Goal: Task Accomplishment & Management: Use online tool/utility

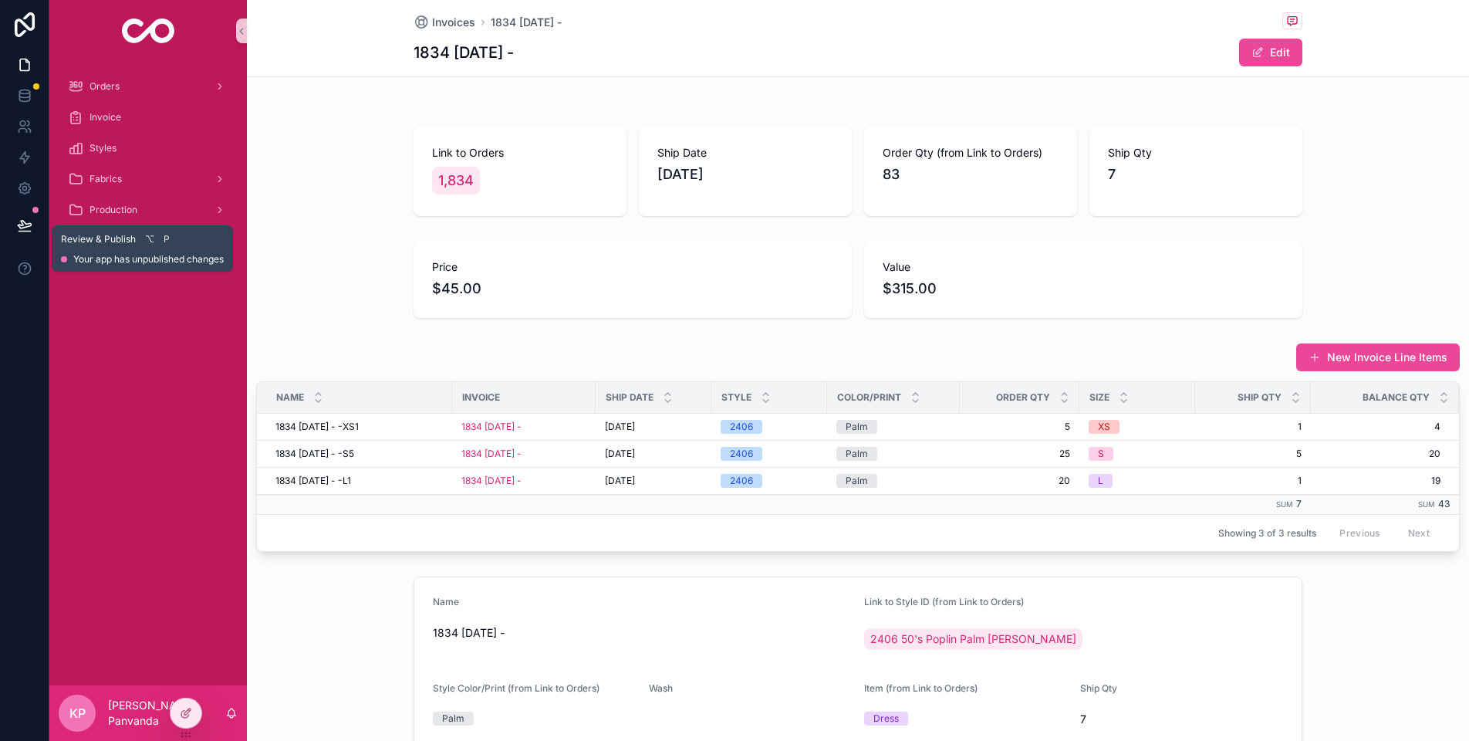
click at [22, 224] on icon at bounding box center [24, 225] width 13 height 8
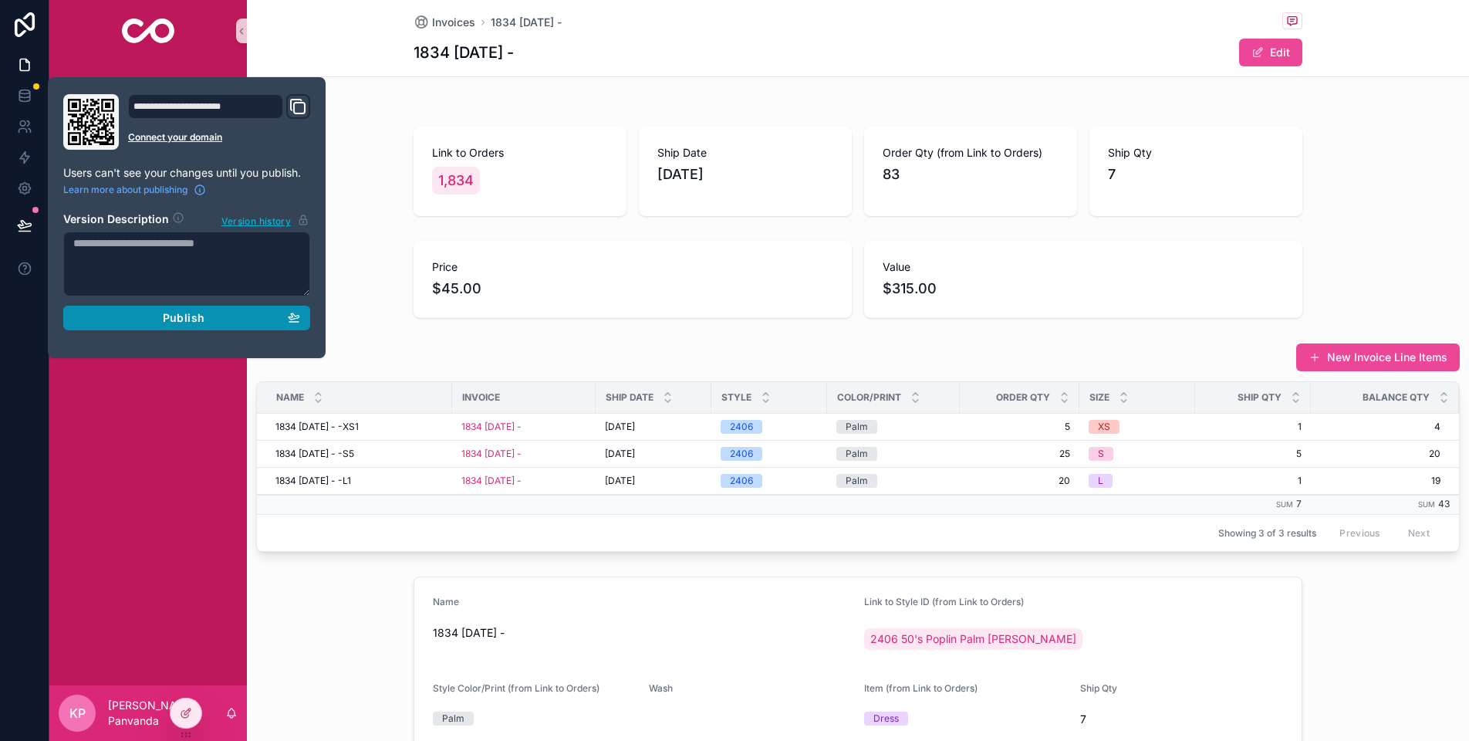
click at [203, 314] on span "Publish" at bounding box center [184, 318] width 42 height 14
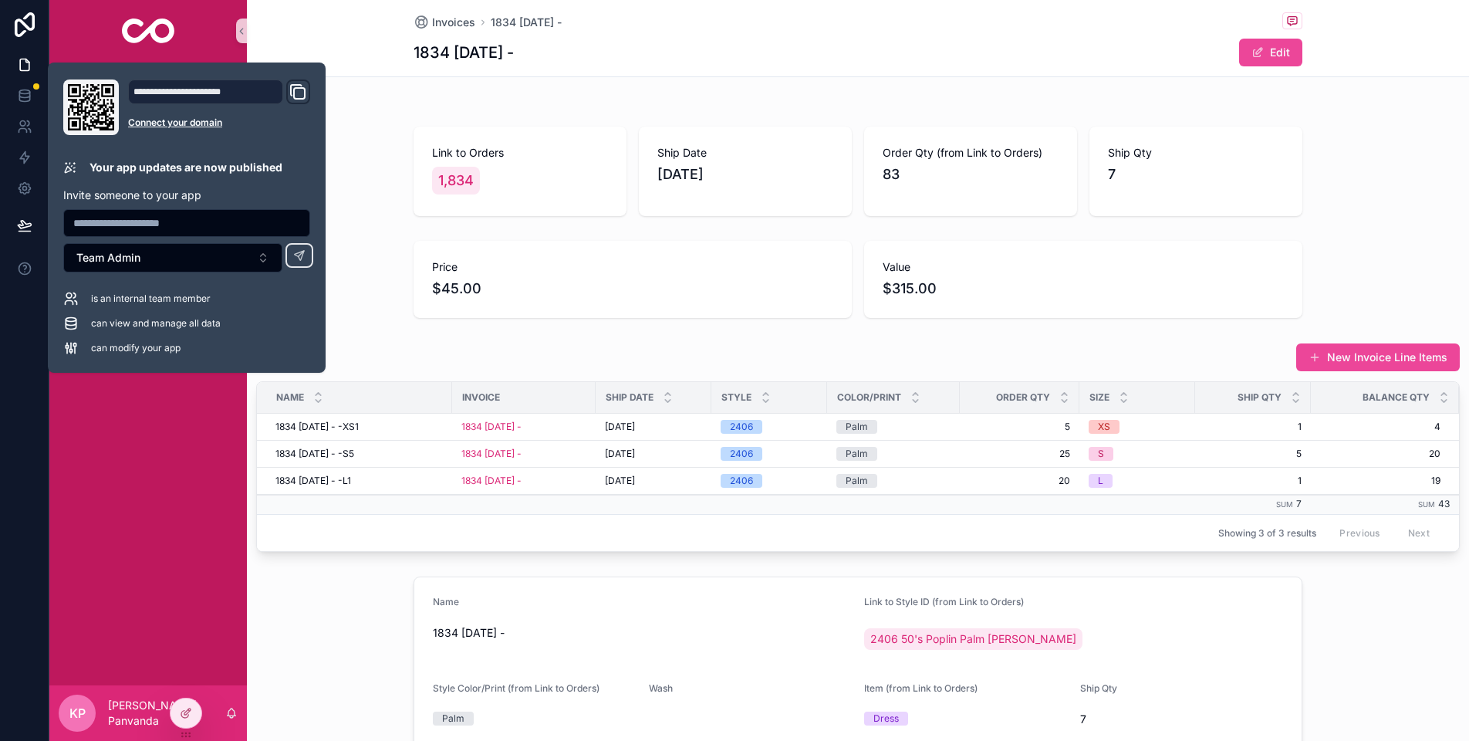
click at [358, 130] on div "Link to Orders 1,834 Ship Date [DATE] Order Qty (from Link to Orders) 83 Ship Q…" at bounding box center [858, 171] width 1222 height 102
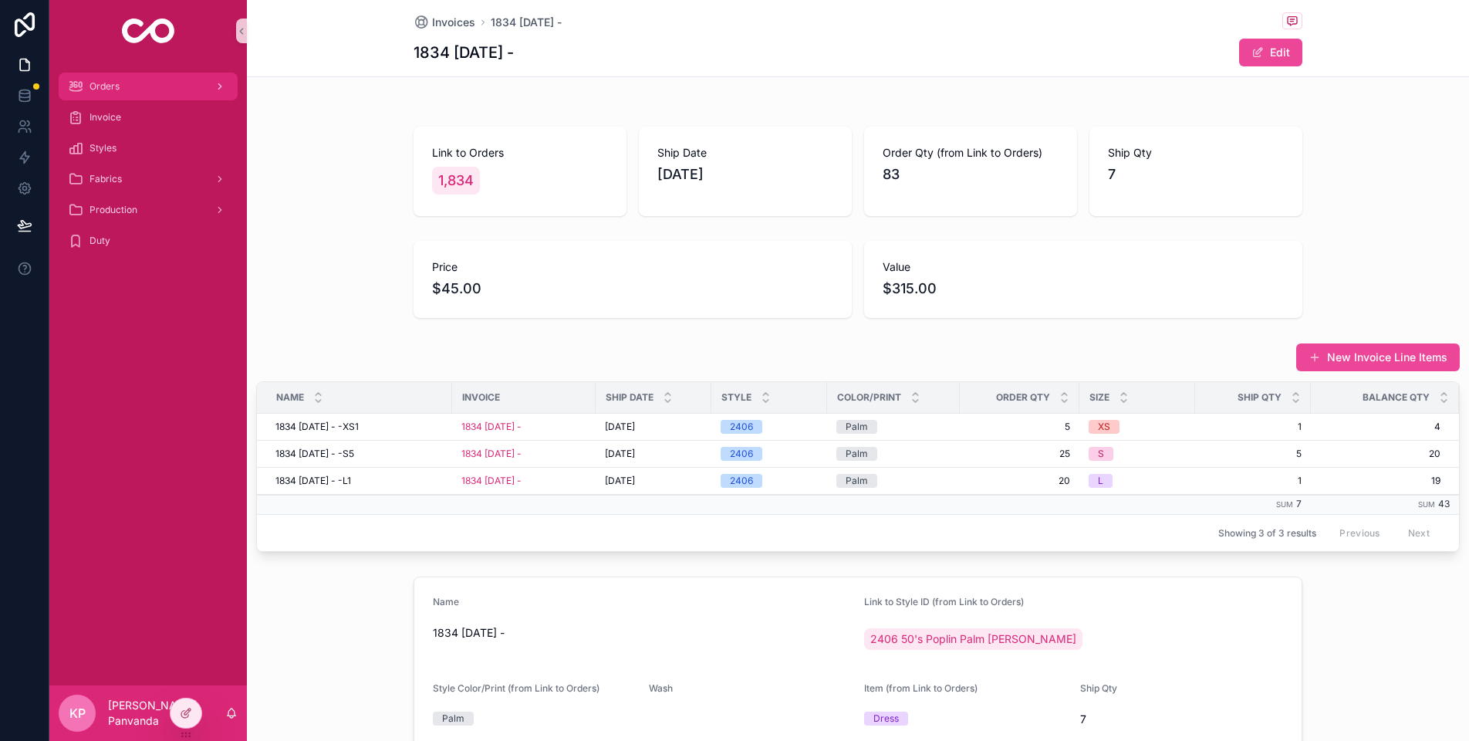
click at [127, 84] on div "Orders" at bounding box center [148, 86] width 161 height 25
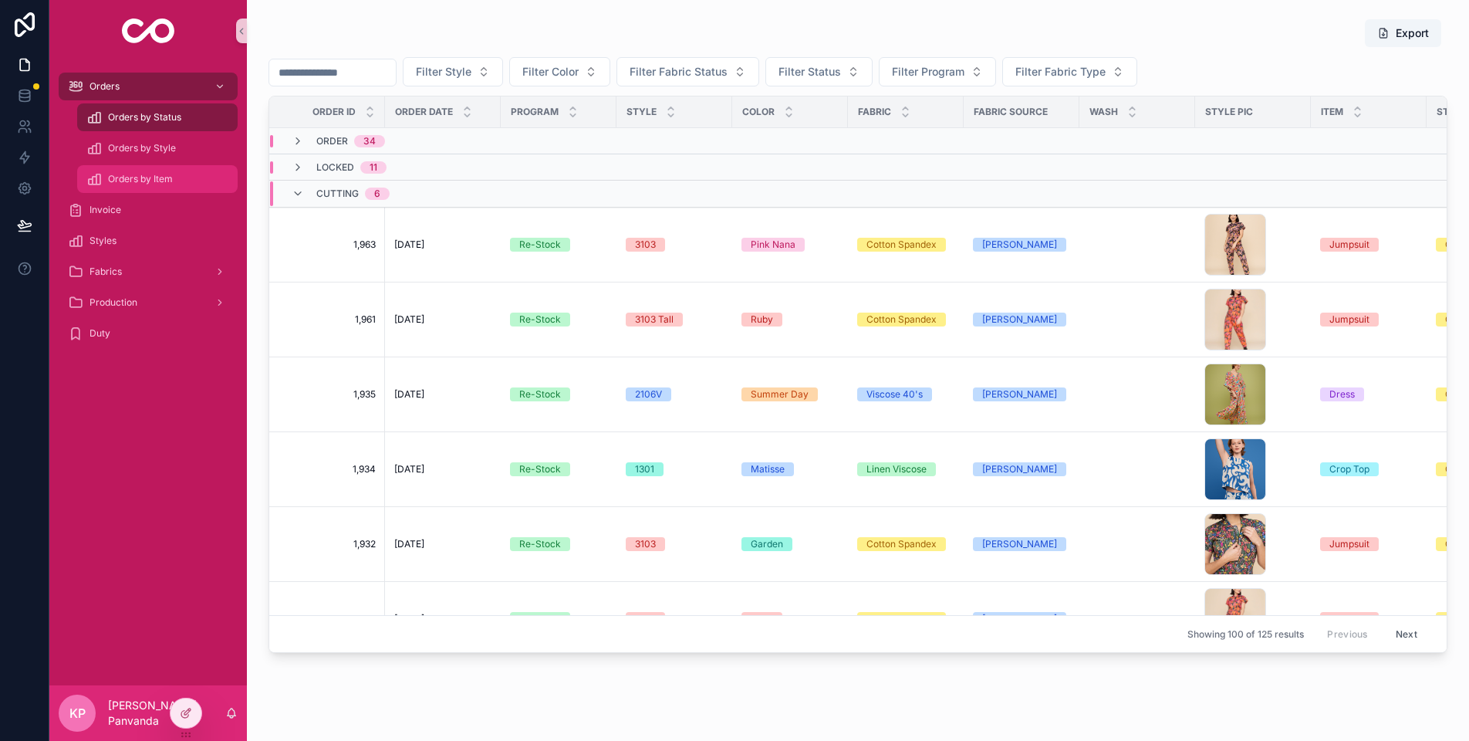
click at [149, 176] on span "Orders by Item" at bounding box center [140, 179] width 65 height 12
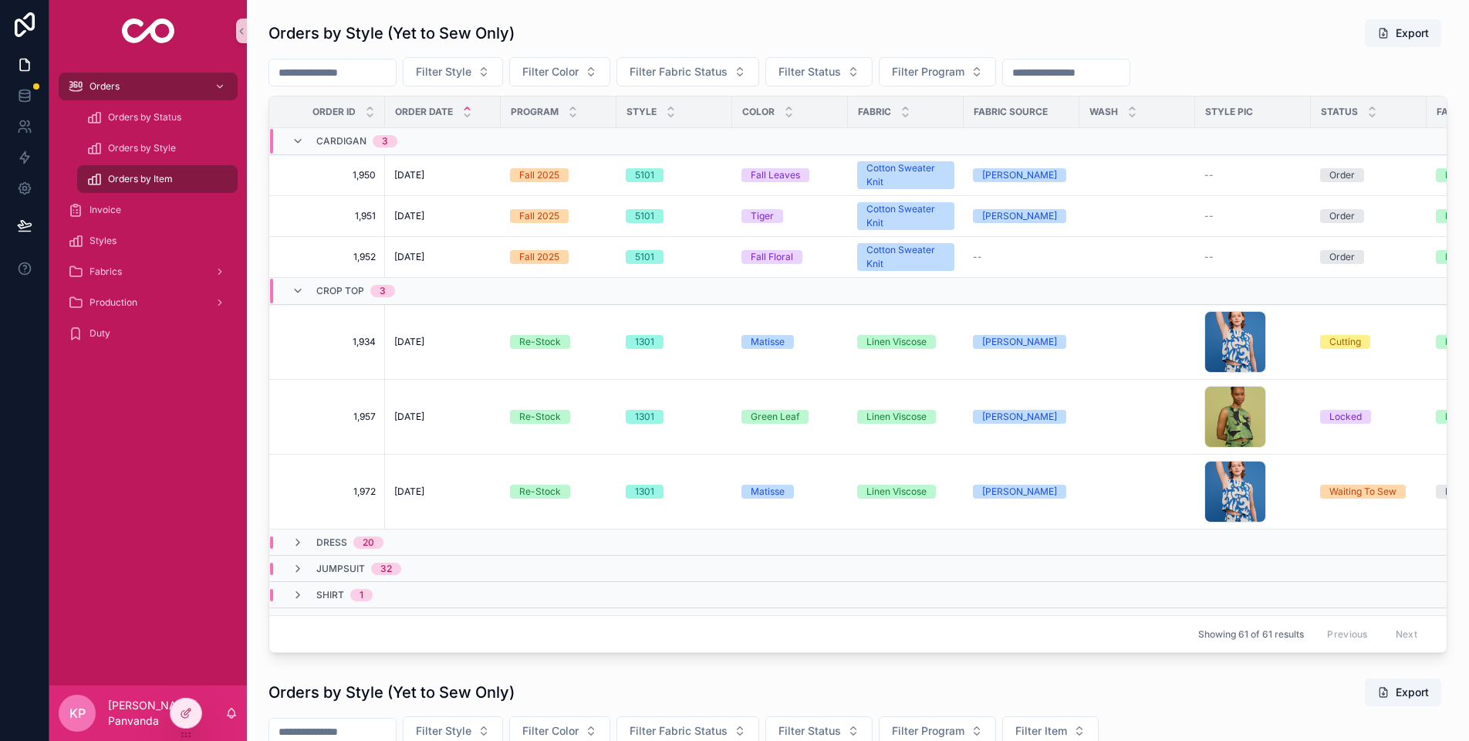
click at [1089, 70] on input "scrollable content" at bounding box center [1066, 73] width 127 height 22
click at [1089, 57] on div "Filter Style Filter Color Filter Fabric Status Filter Status Filter Program" at bounding box center [858, 71] width 1179 height 29
click at [184, 634] on icon at bounding box center [186, 713] width 12 height 12
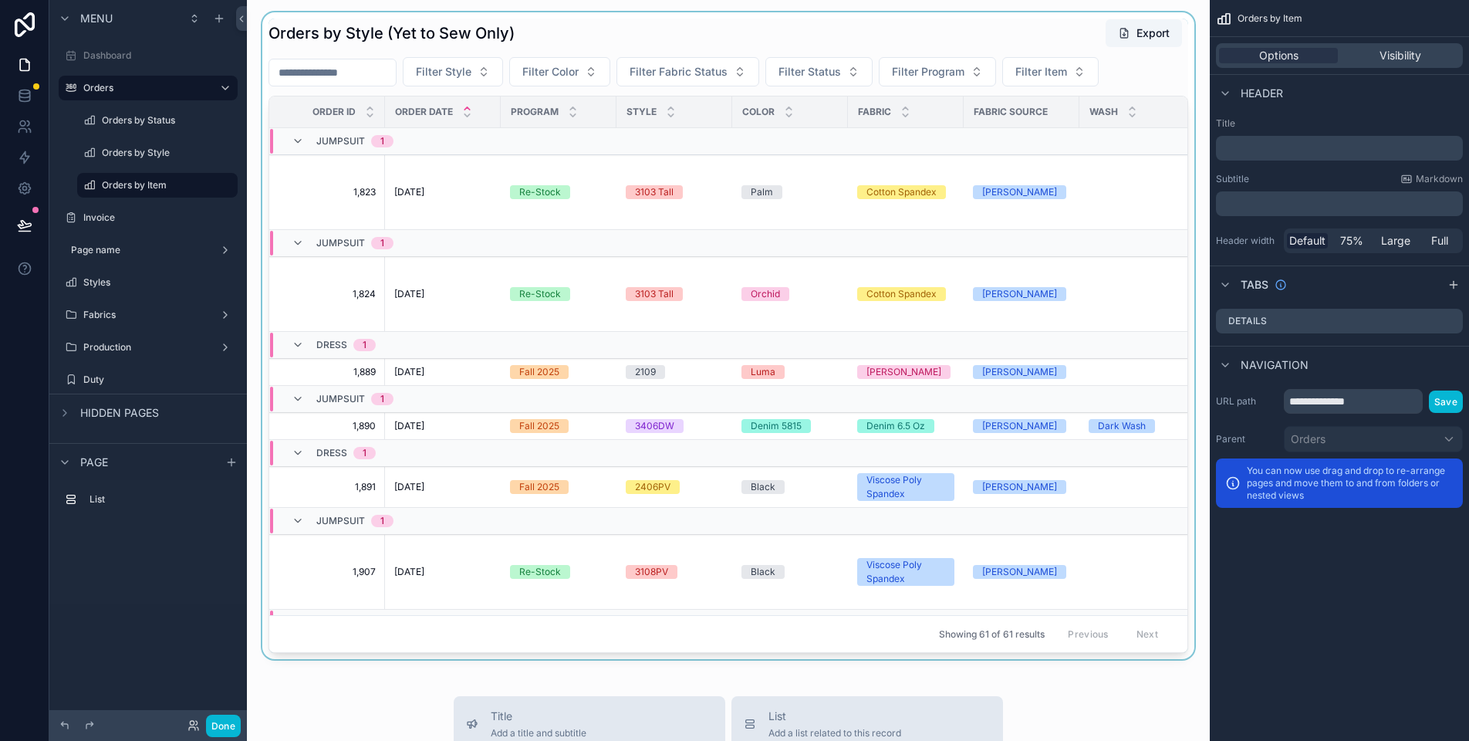
click at [1052, 25] on div "scrollable content" at bounding box center [728, 335] width 938 height 647
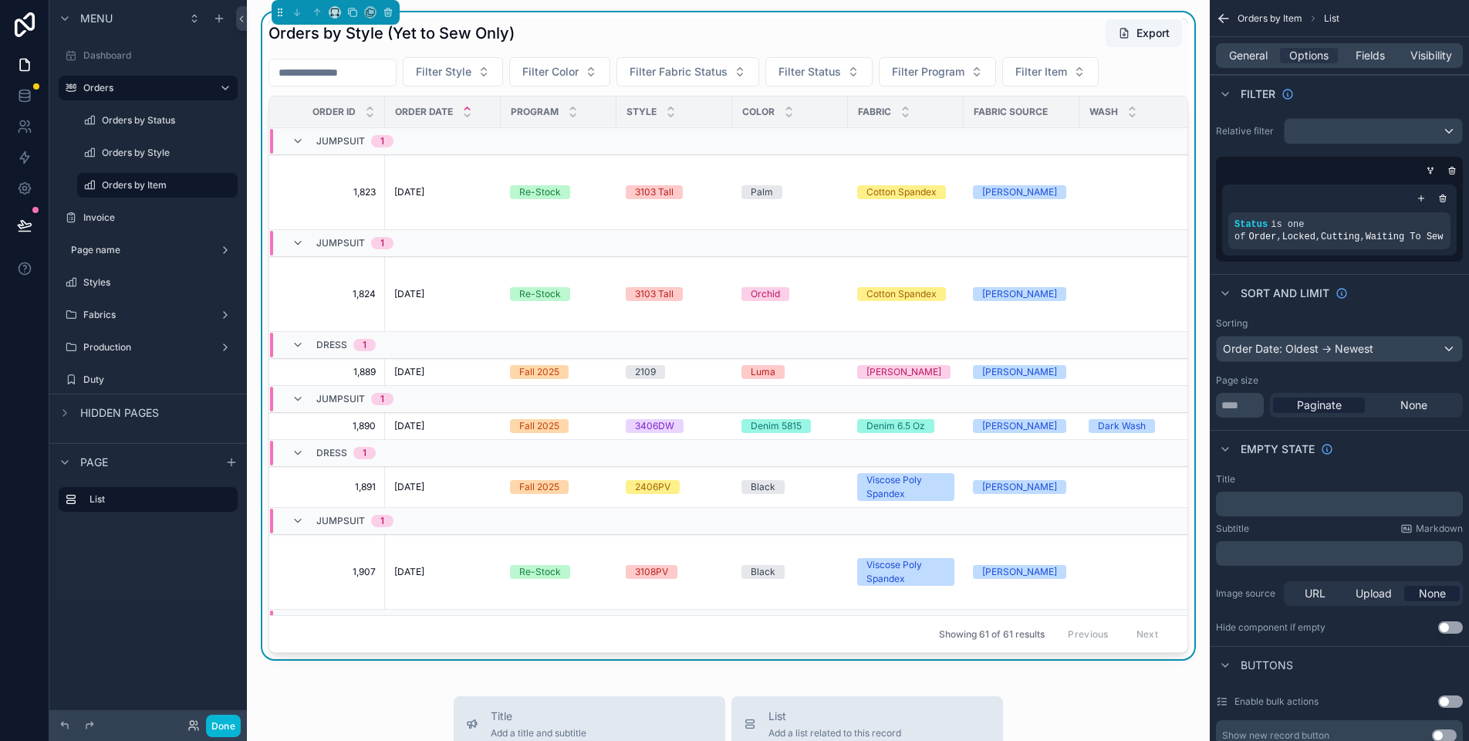
click at [955, 39] on div "Orders by Style (Yet to Sew Only) Export" at bounding box center [729, 33] width 920 height 29
click at [1089, 55] on span "General" at bounding box center [1248, 55] width 39 height 15
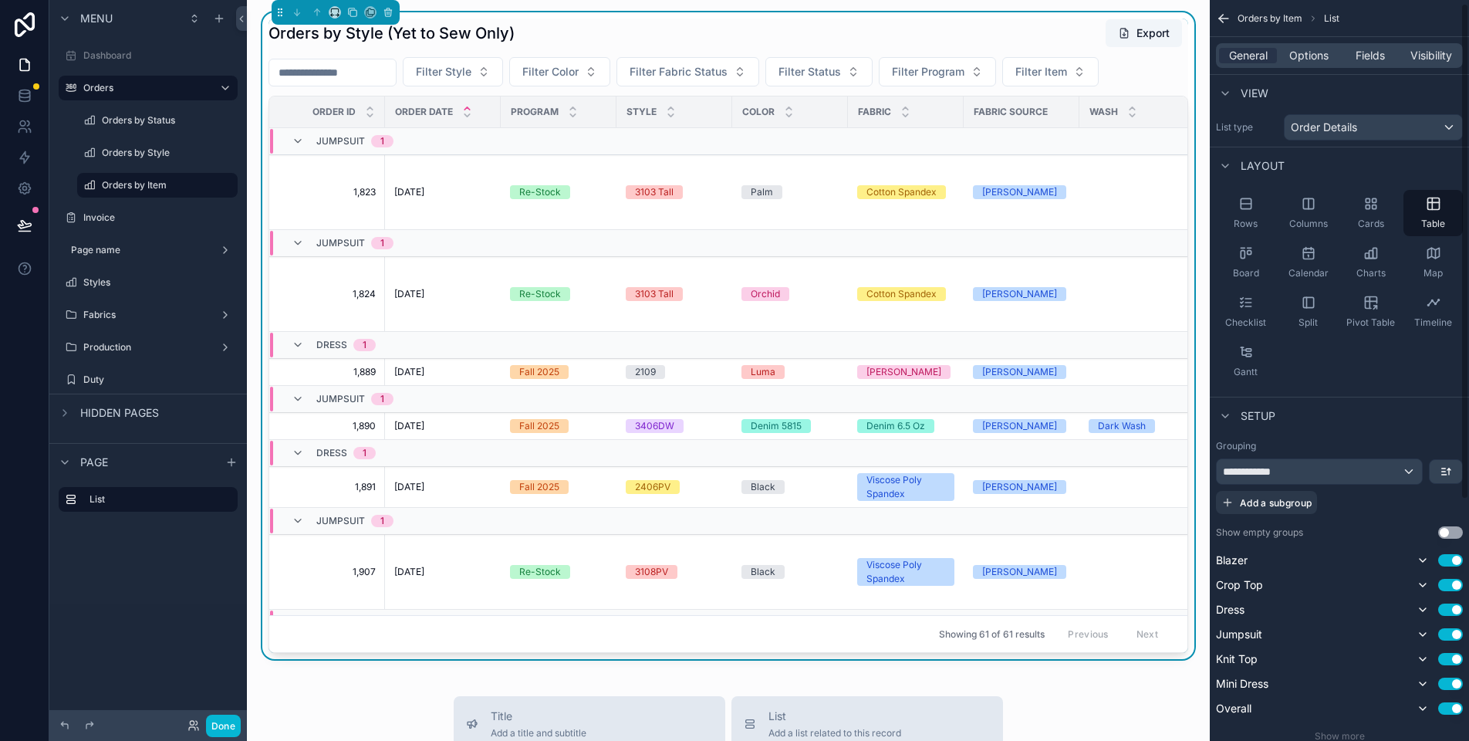
scroll to position [5, 0]
click at [1089, 62] on span "Fields" at bounding box center [1370, 55] width 29 height 15
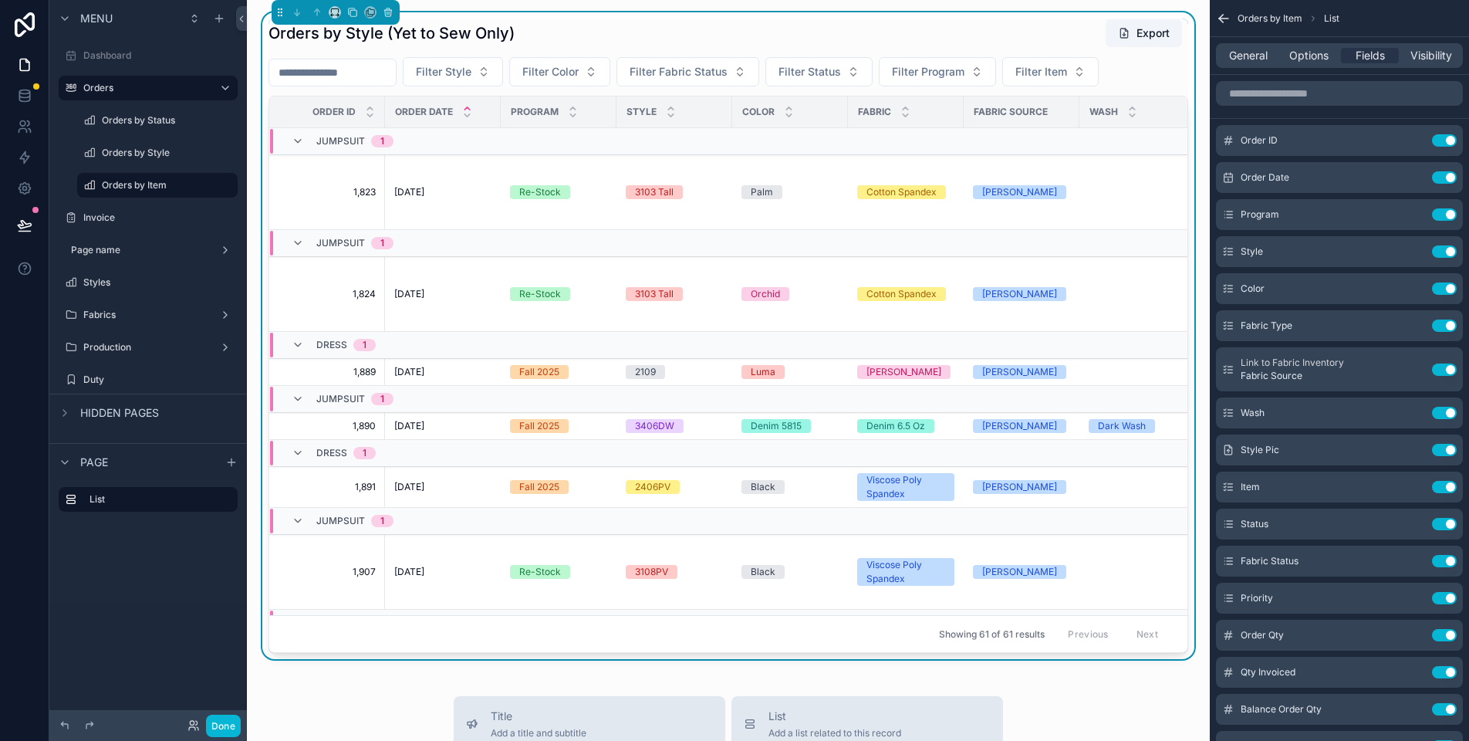
scroll to position [0, 0]
click at [1089, 54] on span "Options" at bounding box center [1309, 55] width 39 height 15
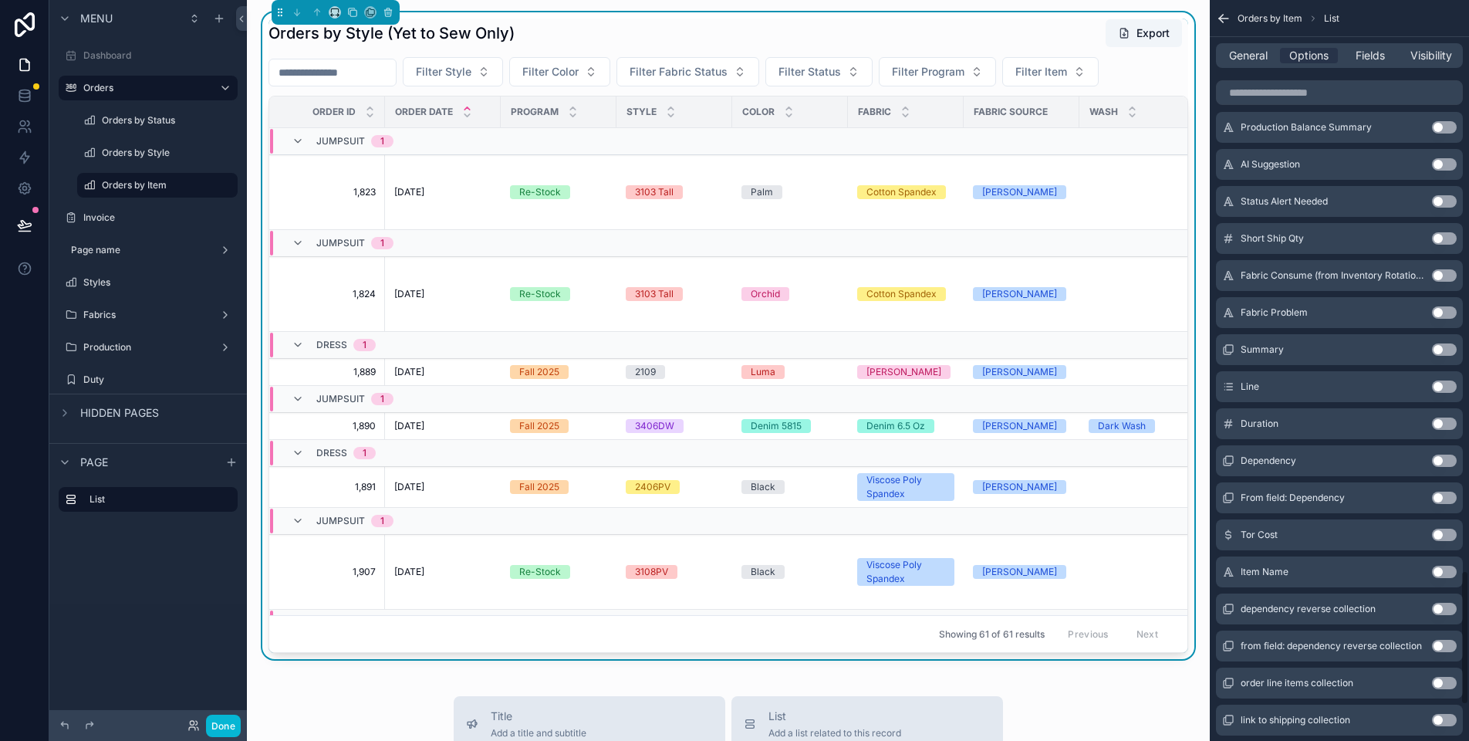
scroll to position [3142, 0]
click at [1089, 577] on button "Use setting" at bounding box center [1444, 571] width 25 height 12
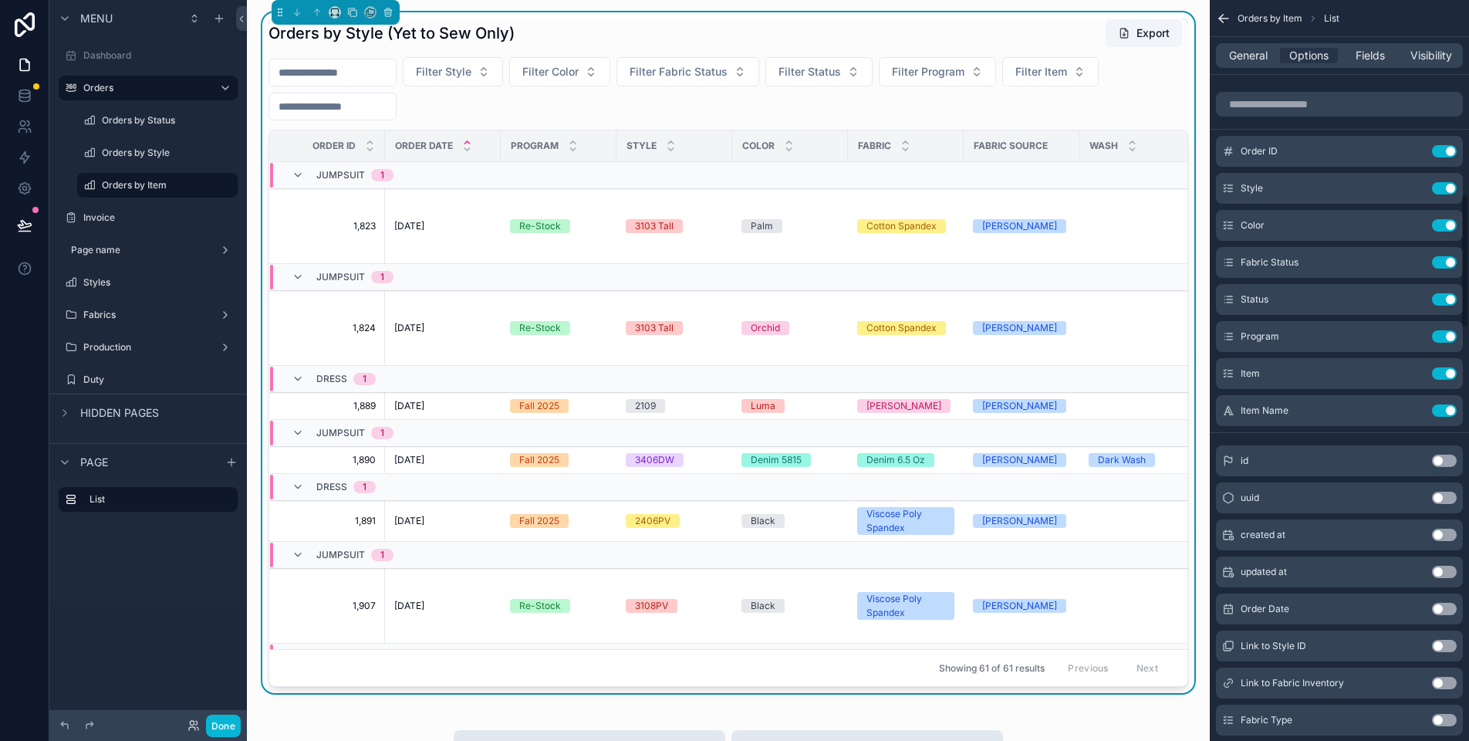
scroll to position [1044, 0]
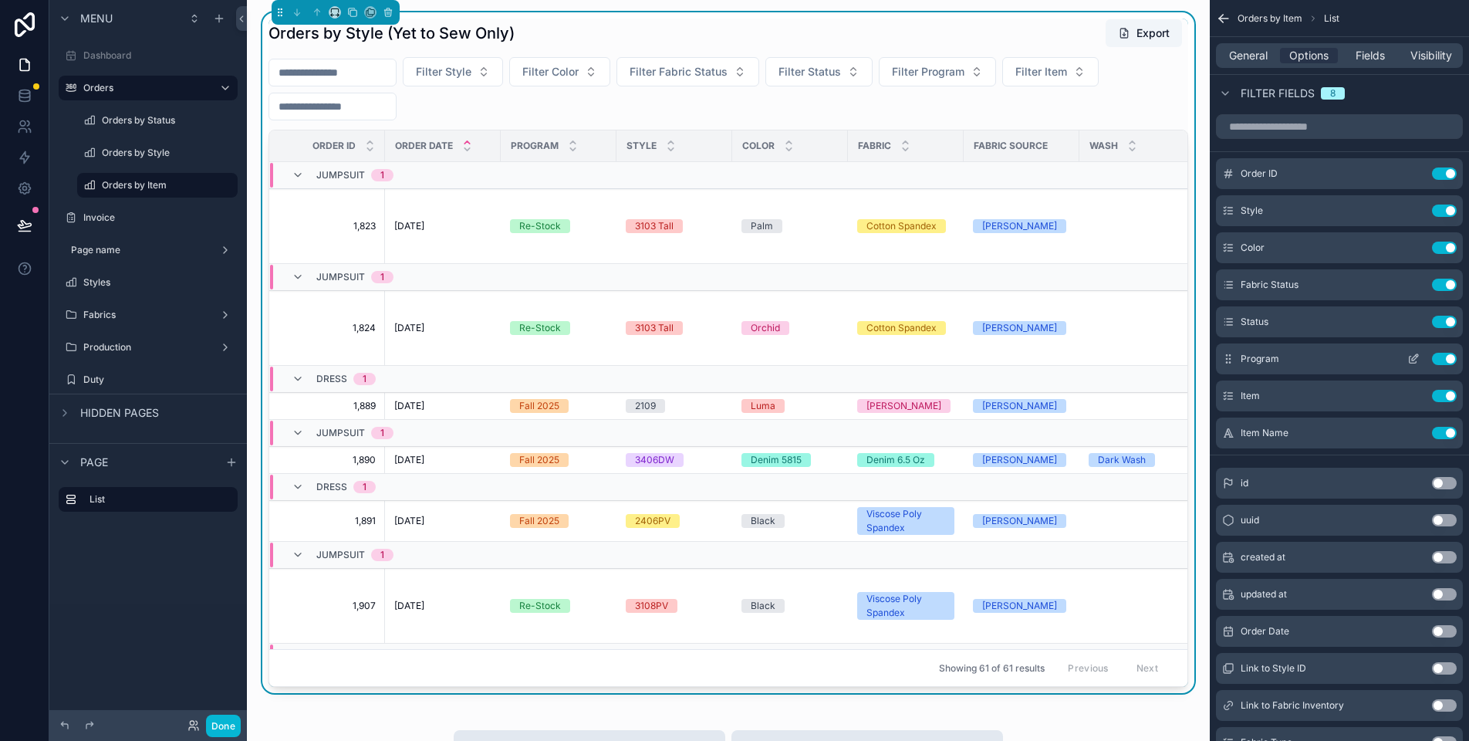
click at [1089, 365] on icon "scrollable content" at bounding box center [1414, 359] width 12 height 12
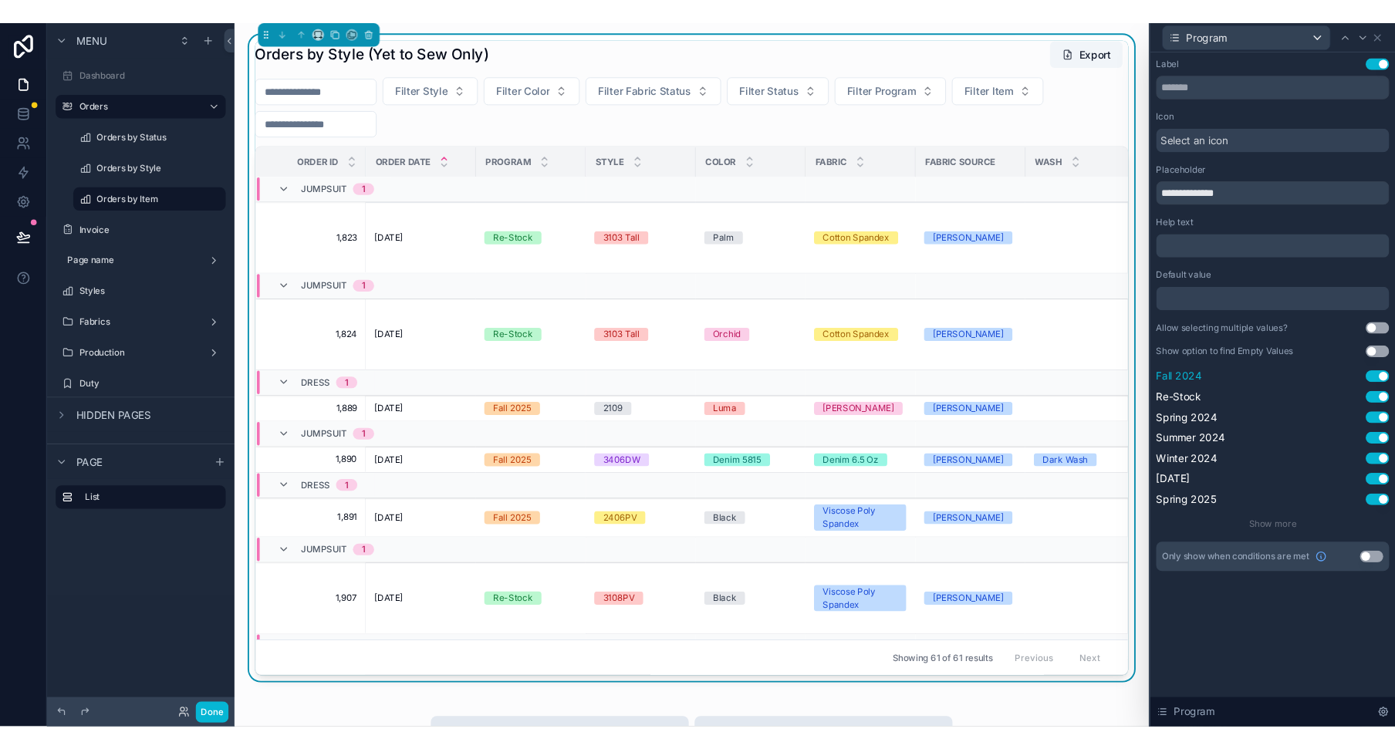
scroll to position [0, 0]
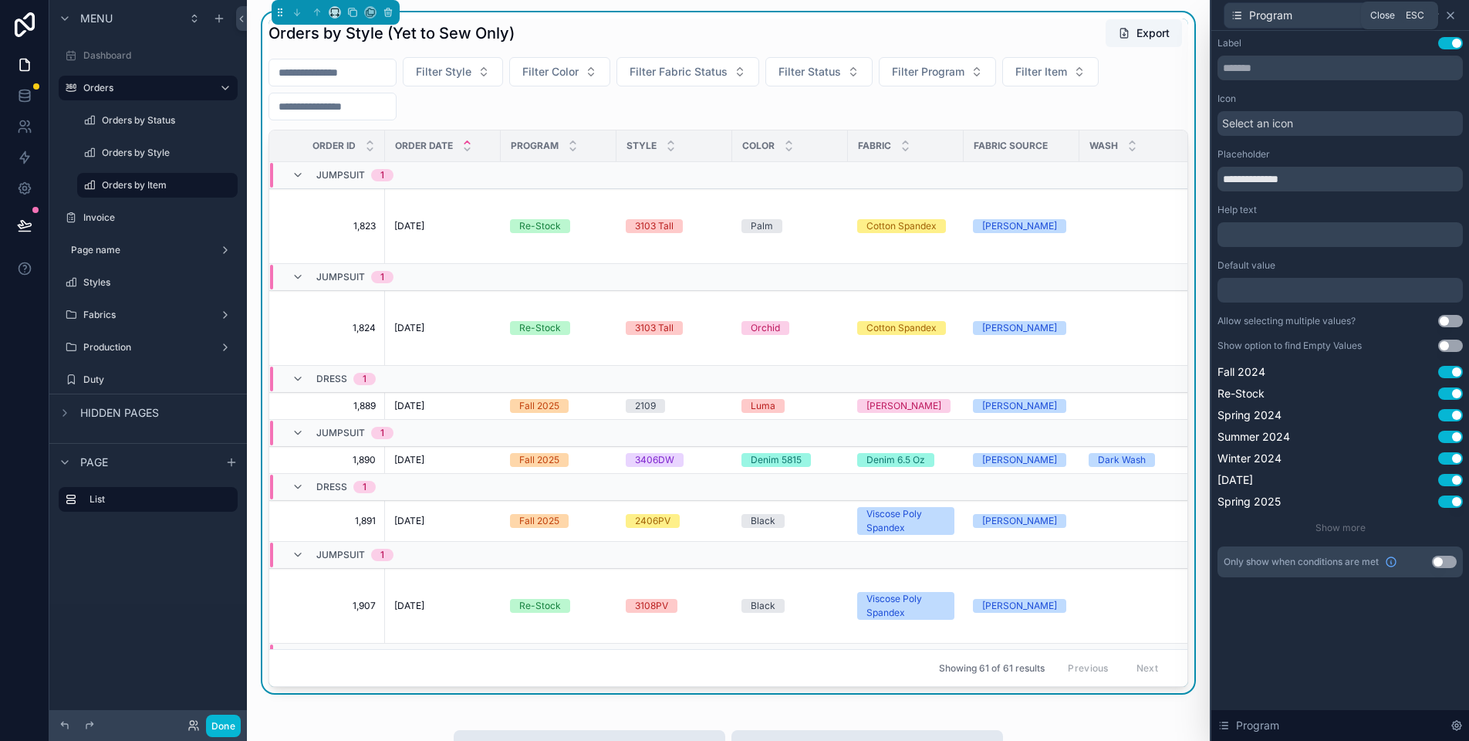
click at [1089, 13] on icon at bounding box center [1451, 15] width 12 height 12
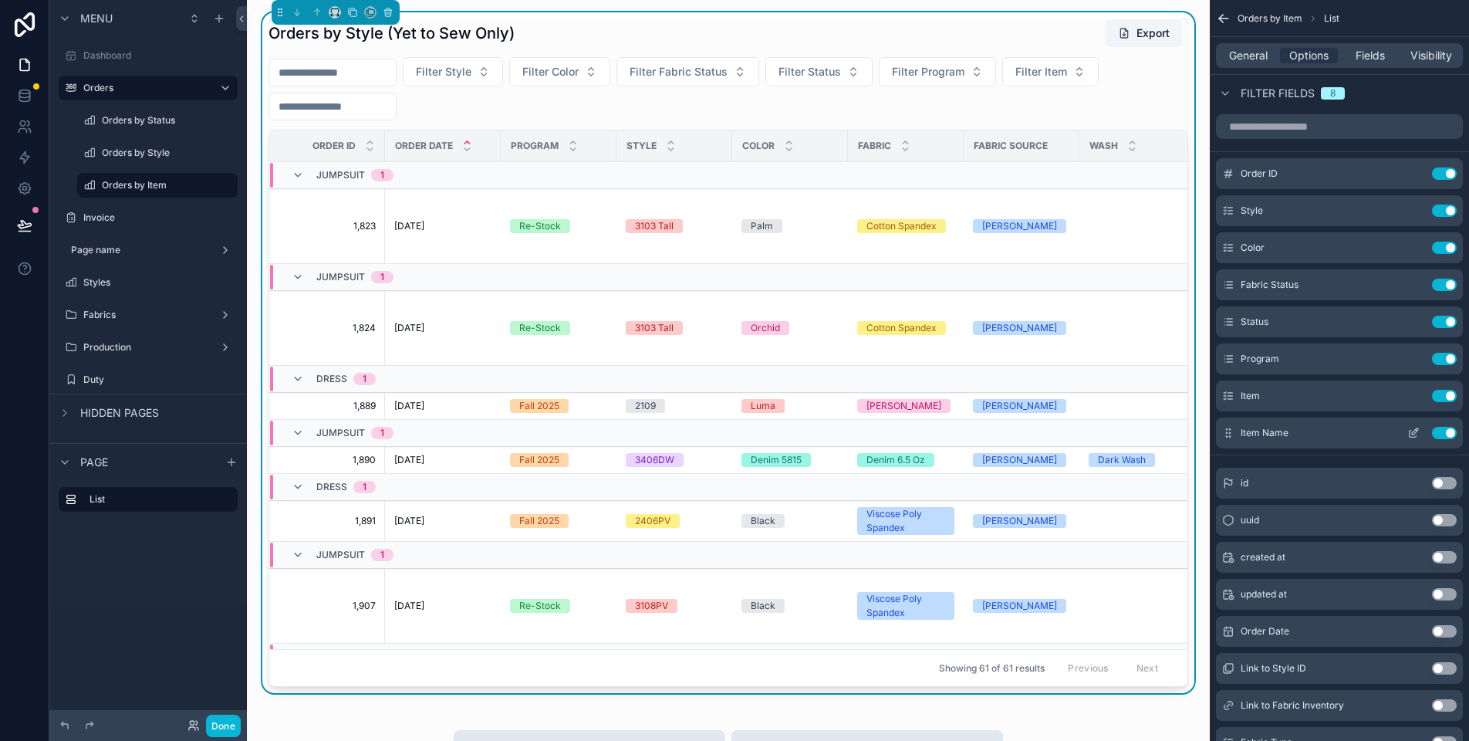
click at [1089, 439] on button "Use setting" at bounding box center [1444, 433] width 25 height 12
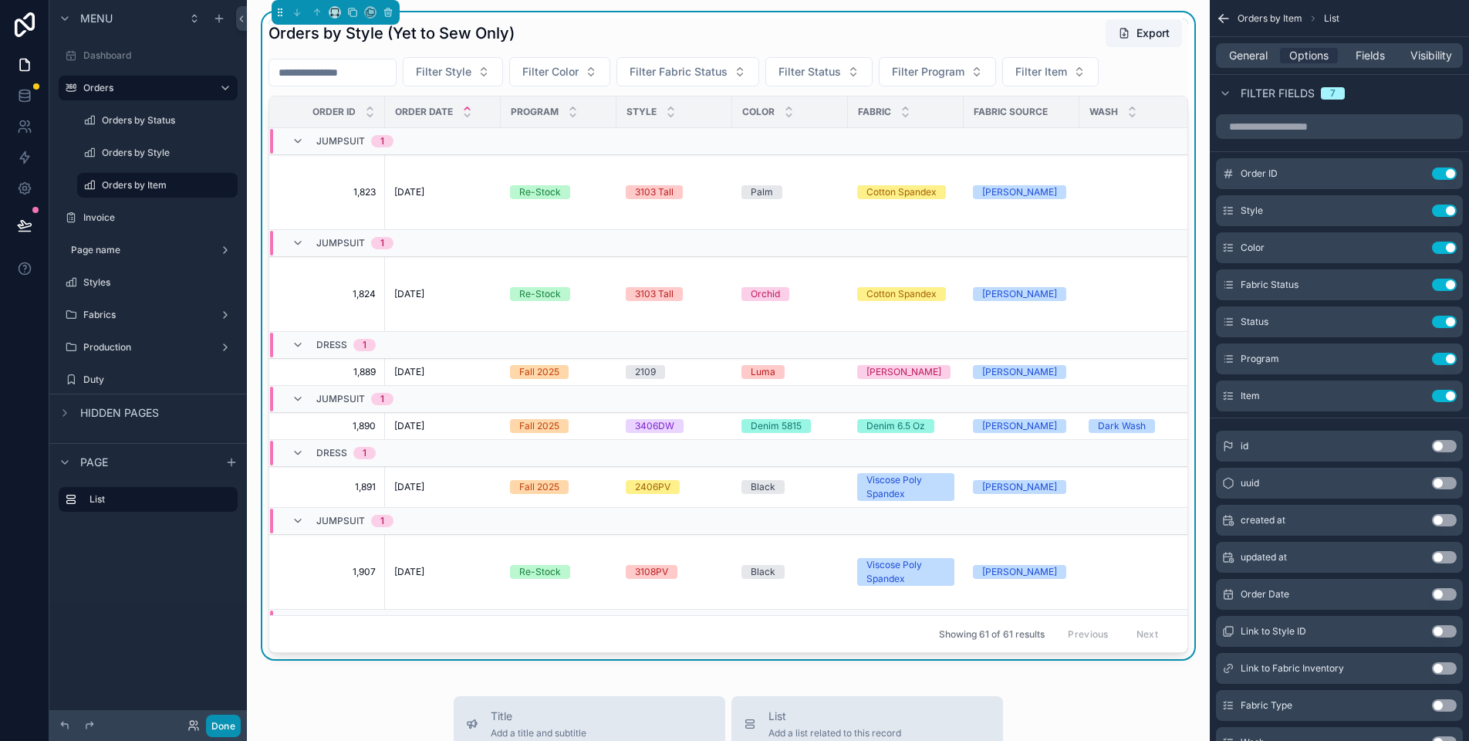
click at [220, 634] on button "Done" at bounding box center [223, 726] width 35 height 22
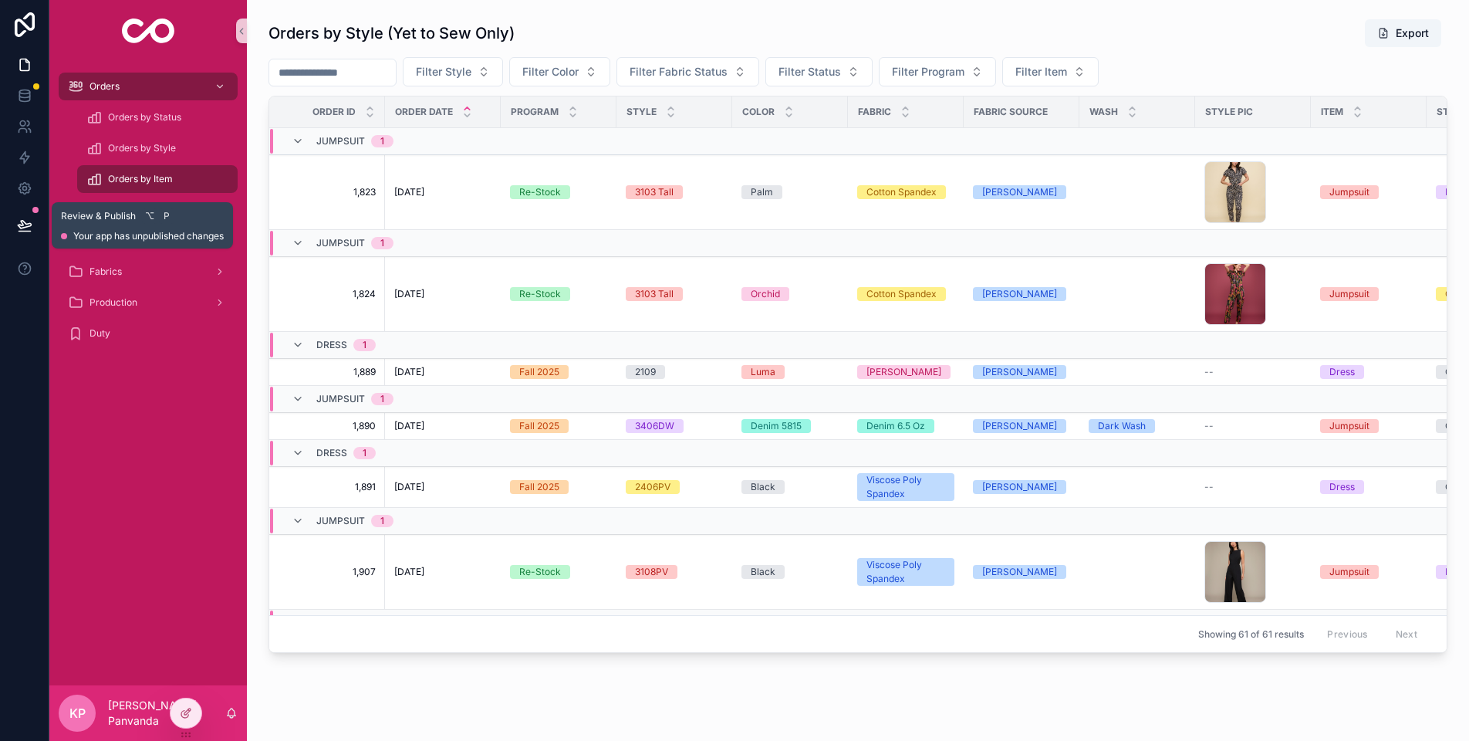
click at [25, 222] on icon at bounding box center [24, 225] width 15 height 15
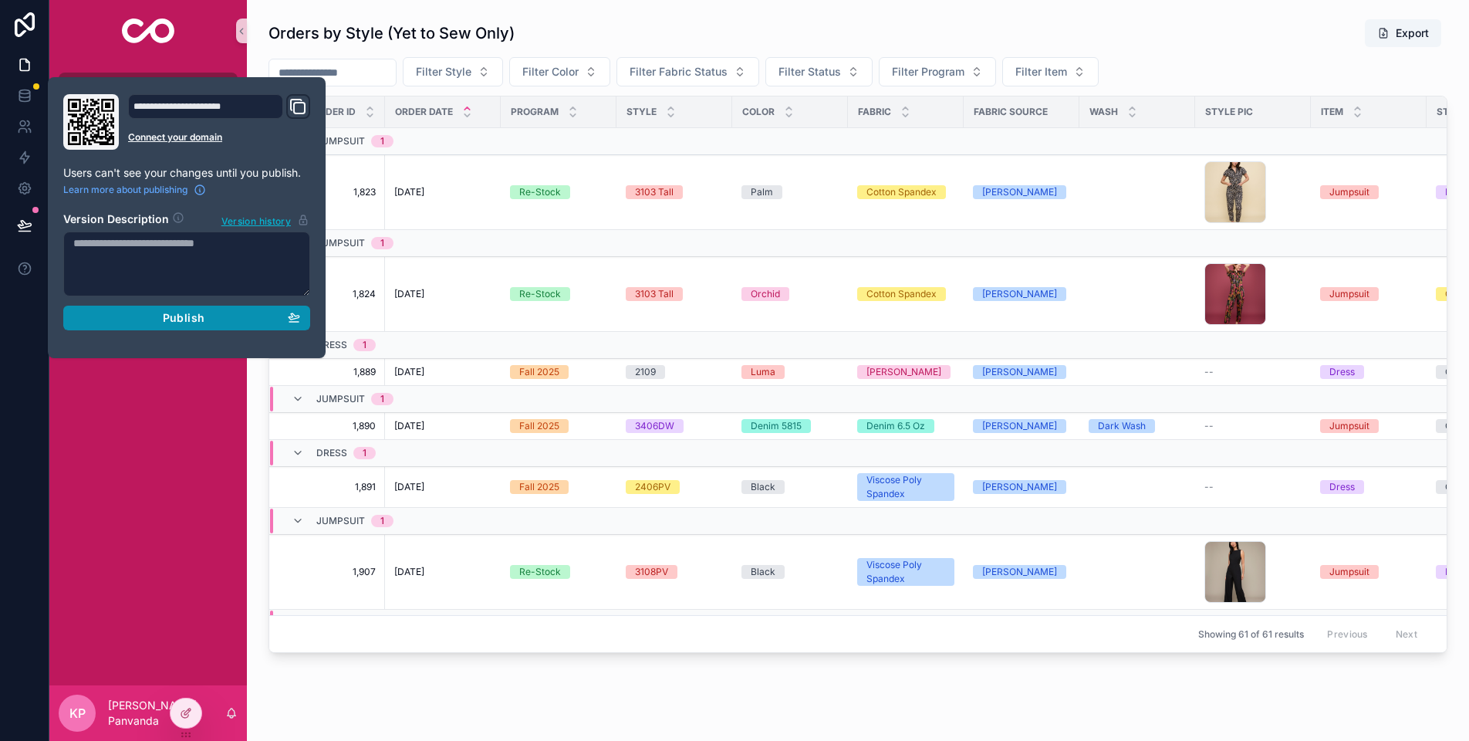
click at [174, 318] on span "Publish" at bounding box center [184, 318] width 42 height 14
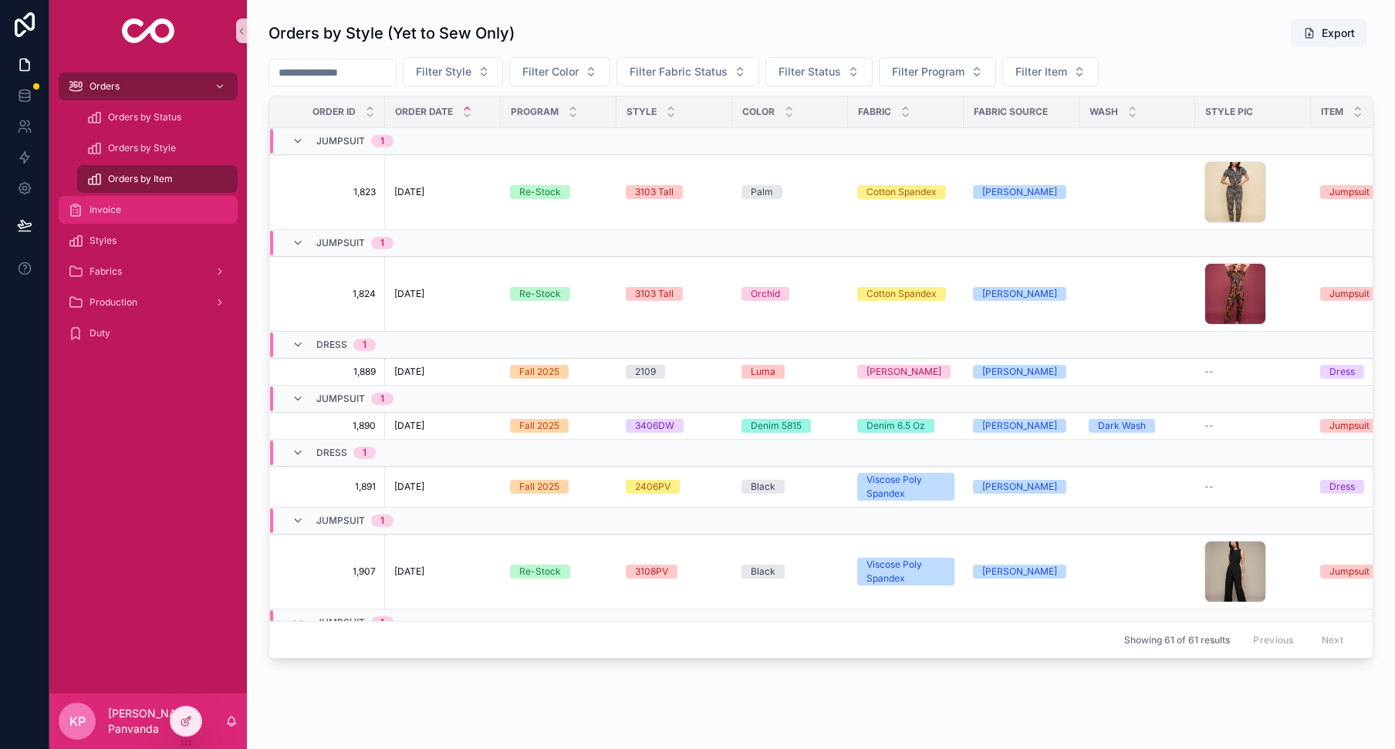
click at [118, 207] on span "Invoice" at bounding box center [106, 210] width 32 height 12
